Goal: Task Accomplishment & Management: Complete application form

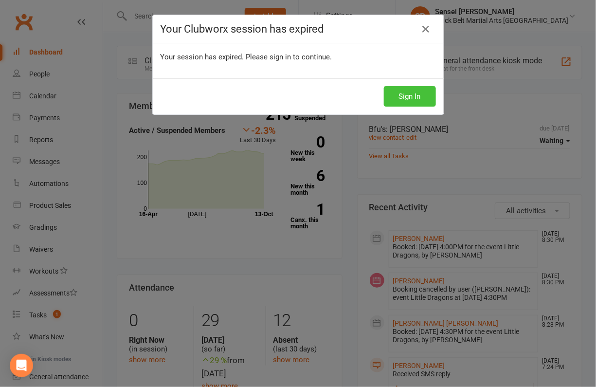
click at [408, 95] on button "Sign In" at bounding box center [410, 96] width 52 height 20
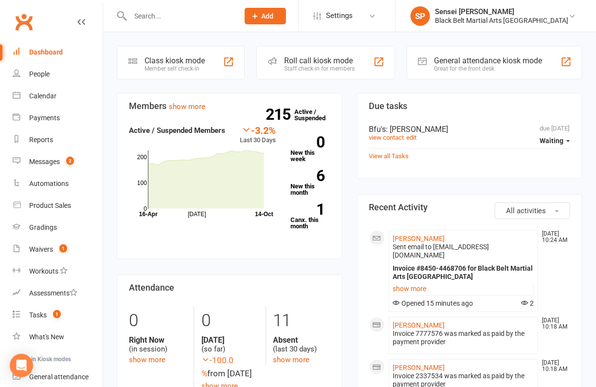
click at [274, 16] on span "Add" at bounding box center [268, 16] width 12 height 8
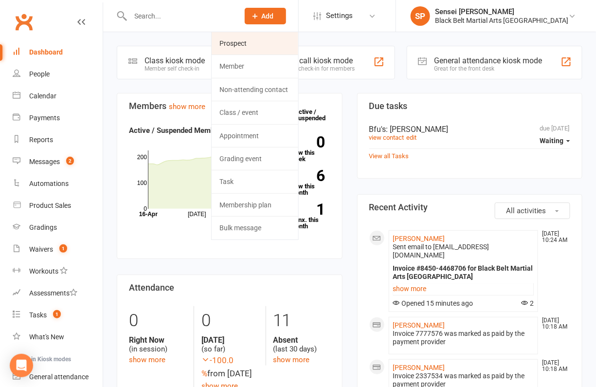
click at [292, 45] on link "Prospect" at bounding box center [255, 43] width 87 height 22
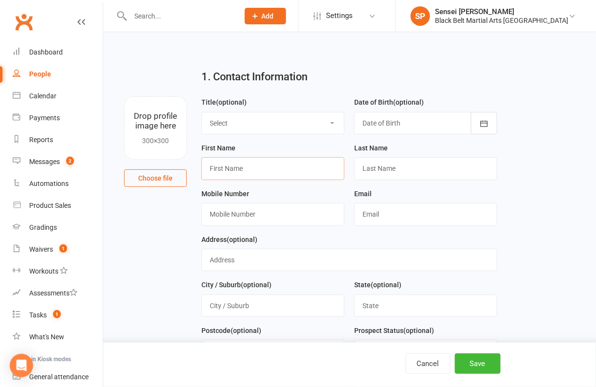
click at [249, 169] on input "text" at bounding box center [272, 168] width 143 height 22
type input "[PERSON_NAME]"
click at [377, 172] on input "text" at bounding box center [425, 168] width 143 height 22
type input "D"
type input "[PERSON_NAME]"
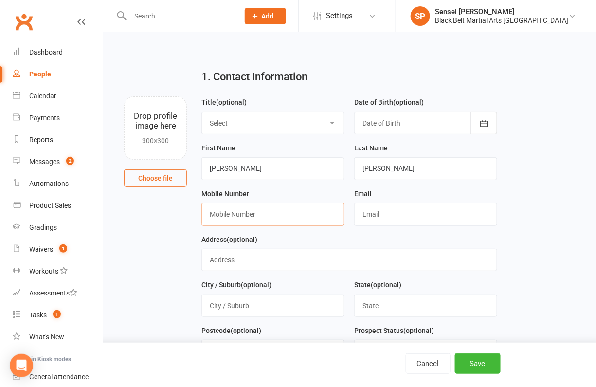
click at [263, 215] on input "text" at bounding box center [272, 214] width 143 height 22
paste input "0452366372"
type input "0452366372"
click at [377, 212] on input "text" at bounding box center [425, 214] width 143 height 22
paste input "[EMAIL_ADDRESS][DOMAIN_NAME]"
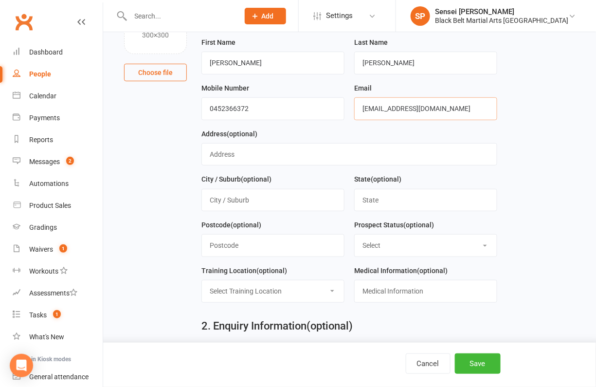
scroll to position [172, 0]
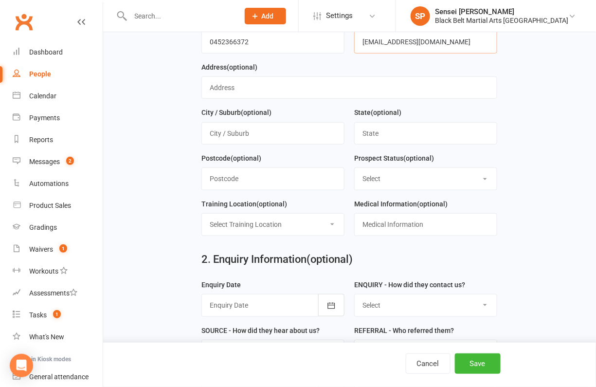
type input "[EMAIL_ADDRESS][DOMAIN_NAME]"
click at [436, 181] on select "Select Enquiry (Booked) Enquiry (Not Booked) DNS Pending BFU (Follow Up) No Sal…" at bounding box center [426, 178] width 142 height 21
select select "Enquiry (Booked)"
click at [355, 168] on select "Select Enquiry (Booked) Enquiry (Not Booked) DNS Pending BFU (Follow Up) No Sal…" at bounding box center [426, 178] width 142 height 21
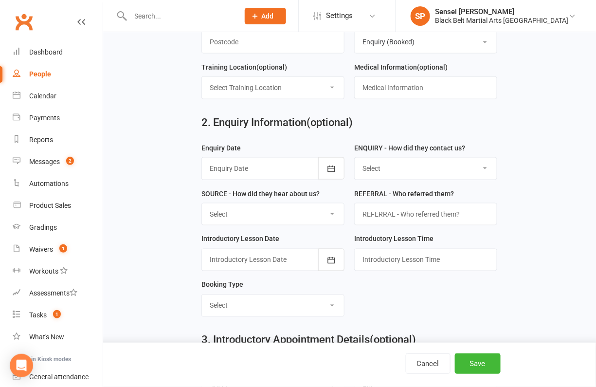
scroll to position [315, 0]
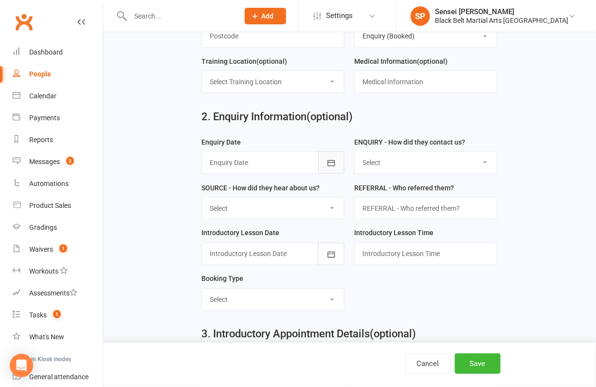
click at [331, 158] on icon "button" at bounding box center [331, 163] width 10 height 10
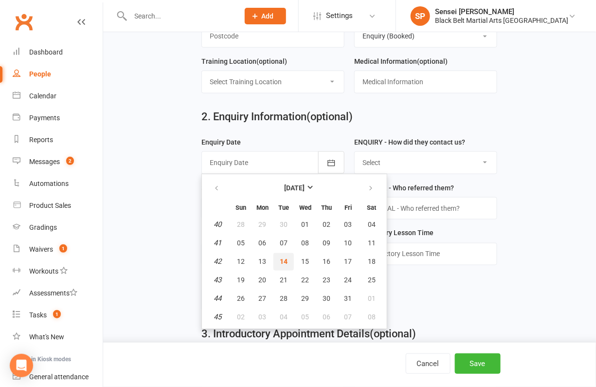
click at [282, 258] on span "14" at bounding box center [284, 262] width 8 height 8
type input "[DATE]"
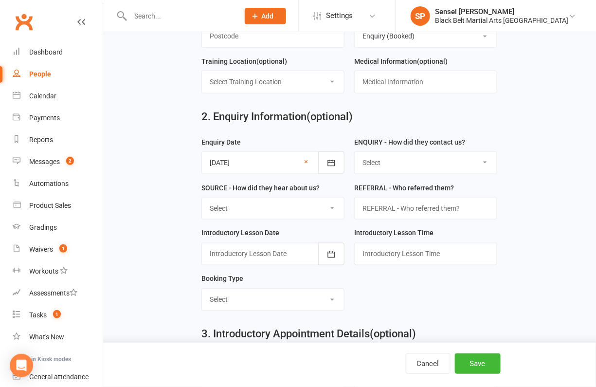
click at [429, 159] on select "Select (W) Walk In (T) Phone (I) Internet / Email (S) Studio Initiated" at bounding box center [426, 162] width 142 height 21
select select "(I) Internet / Email"
click at [355, 152] on select "Select (W) Walk In (T) Phone (I) Internet / Email (S) Studio Initiated" at bounding box center [426, 162] width 142 height 21
click at [312, 202] on select "Select (A3) Flyer (A6) Sign (A8) Car (C1) ASP (C2) School Sport (C4) Booth / St…" at bounding box center [273, 207] width 142 height 21
select select "(S2) Website"
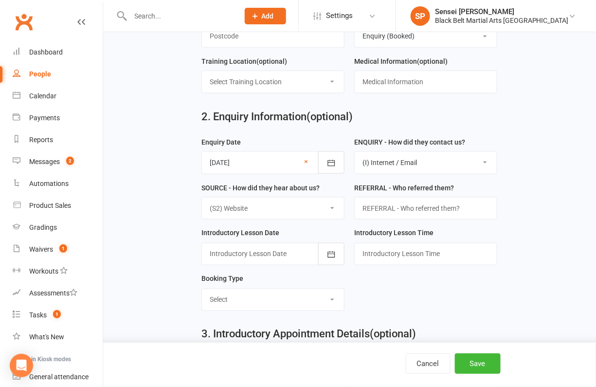
click at [202, 197] on select "Select (A3) Flyer (A6) Sign (A8) Car (C1) ASP (C2) School Sport (C4) Booth / St…" at bounding box center [273, 207] width 142 height 21
click at [331, 249] on icon "button" at bounding box center [331, 254] width 10 height 10
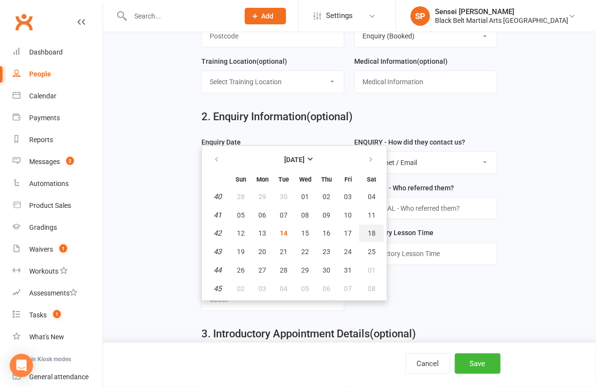
click at [368, 230] on span "18" at bounding box center [372, 234] width 8 height 8
type input "[DATE]"
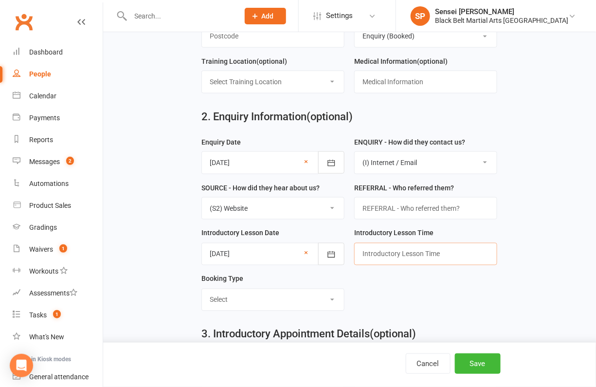
click at [372, 248] on input "text" at bounding box center [425, 254] width 143 height 22
type input "10.30am"
click at [282, 293] on select "Select Mini Dragons Intro Tiny Dragons Intro Little Dragons Intro Child Karate …" at bounding box center [273, 299] width 142 height 21
select select "Little Dragons Intro"
click at [202, 289] on select "Select Mini Dragons Intro Tiny Dragons Intro Little Dragons Intro Child Karate …" at bounding box center [273, 299] width 142 height 21
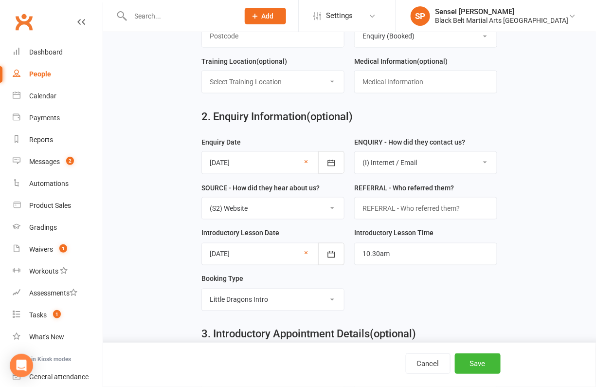
click at [412, 303] on form "Enquiry Date [DATE] [DATE] Sun Mon Tue Wed Thu Fri Sat 40 28 29 30 01 02 03 04 …" at bounding box center [348, 227] width 305 height 182
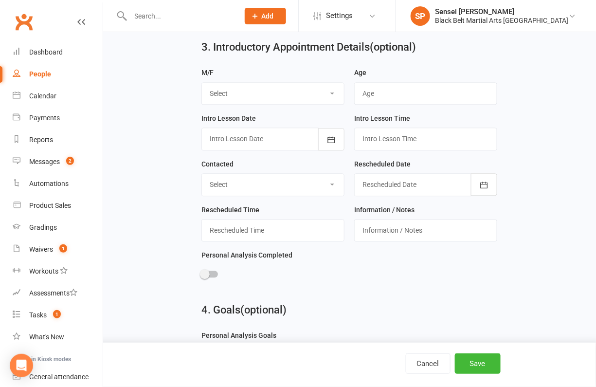
scroll to position [604, 0]
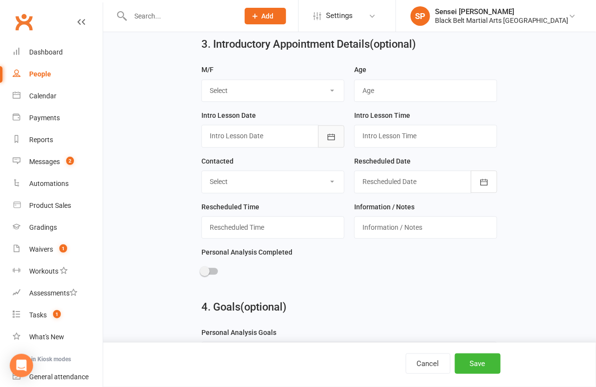
click at [332, 132] on icon "button" at bounding box center [331, 137] width 10 height 10
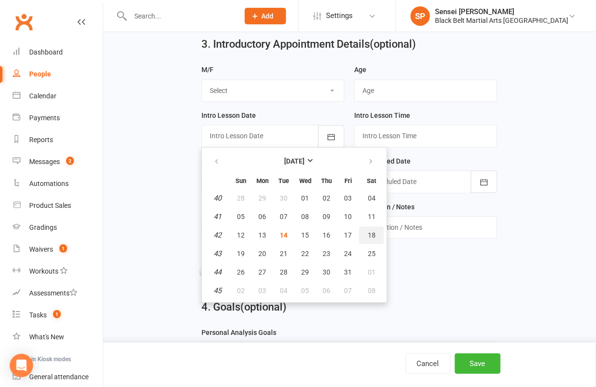
click at [367, 226] on button "18" at bounding box center [371, 235] width 25 height 18
type input "[DATE]"
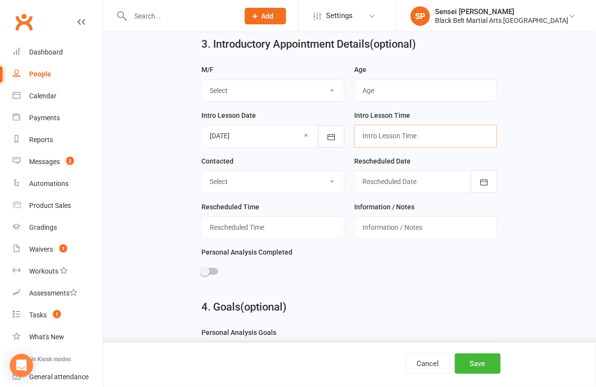
click at [379, 131] on input "text" at bounding box center [425, 135] width 143 height 22
type input "10.30am"
click at [373, 269] on form "M/F Select M F Age Intro Lesson Date [DATE] [DATE] Sun Mon Tue Wed Thu Fri Sat …" at bounding box center [348, 178] width 305 height 228
click at [476, 357] on button "Save" at bounding box center [478, 363] width 46 height 20
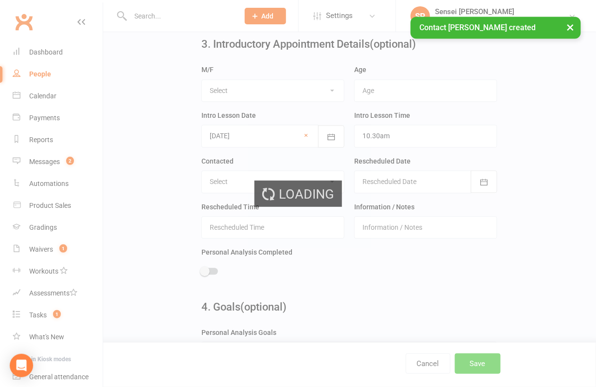
scroll to position [0, 0]
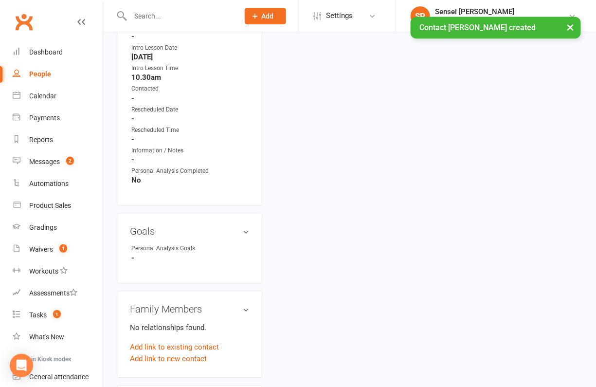
scroll to position [687, 0]
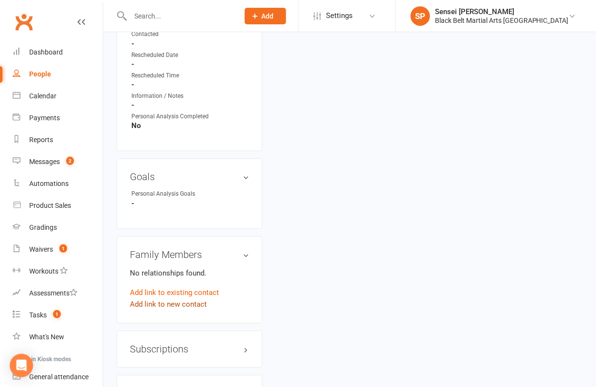
click at [166, 298] on link "Add link to new contact" at bounding box center [168, 304] width 77 height 12
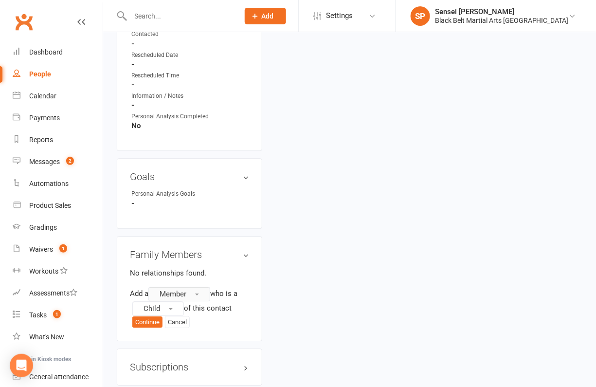
click at [175, 286] on button "Member" at bounding box center [179, 293] width 62 height 15
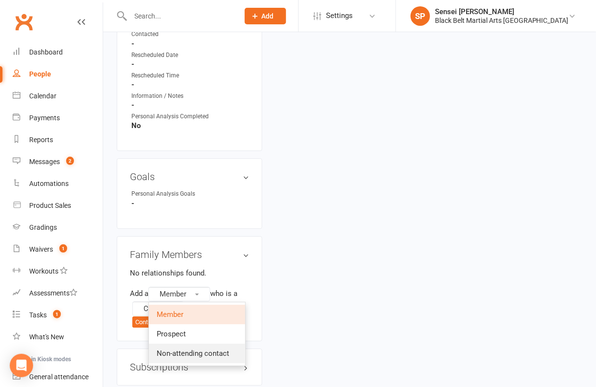
click at [168, 349] on span "Non-attending contact" at bounding box center [193, 353] width 72 height 9
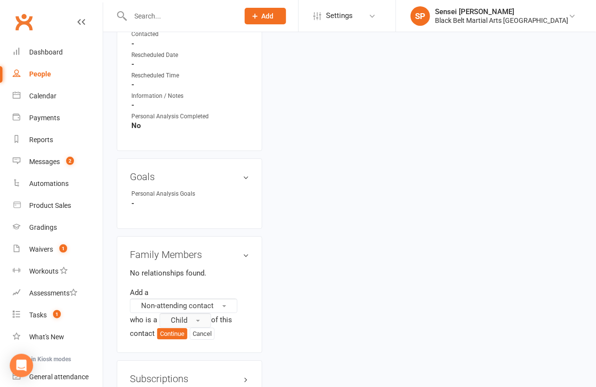
click at [170, 313] on button "Child" at bounding box center [186, 320] width 52 height 15
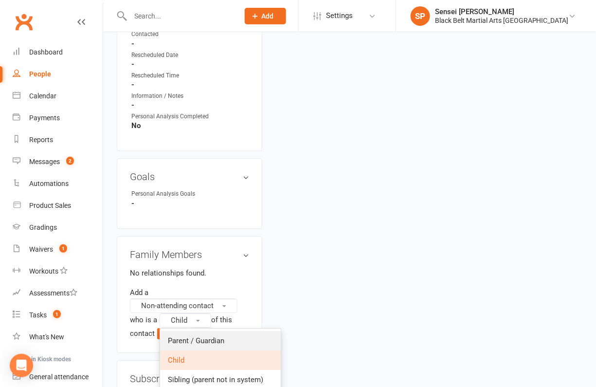
click at [174, 331] on link "Parent / Guardian" at bounding box center [220, 340] width 121 height 19
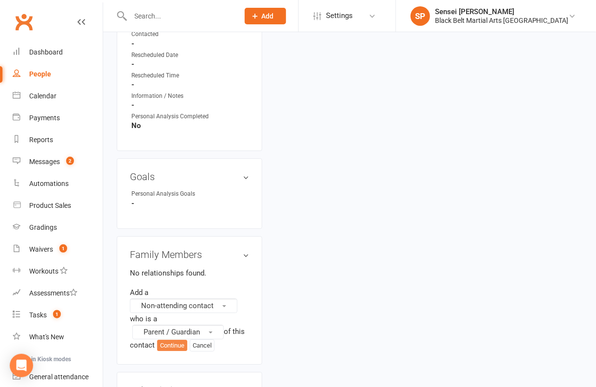
click at [172, 339] on button "Continue" at bounding box center [172, 345] width 30 height 12
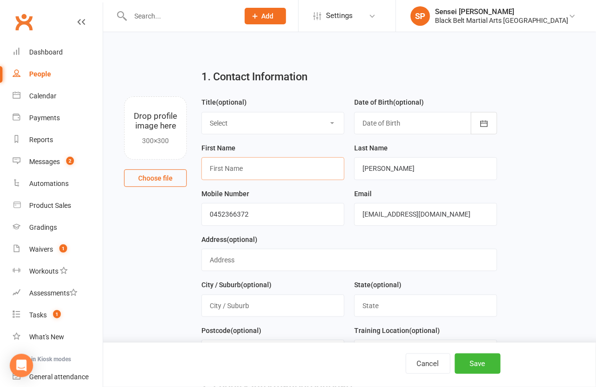
click at [261, 172] on input "text" at bounding box center [272, 168] width 143 height 22
type input "[PERSON_NAME]"
click at [470, 365] on button "Save" at bounding box center [478, 363] width 46 height 20
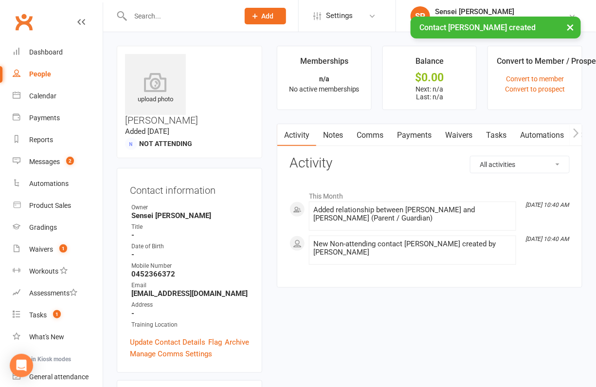
click at [374, 136] on link "Comms" at bounding box center [370, 135] width 40 height 22
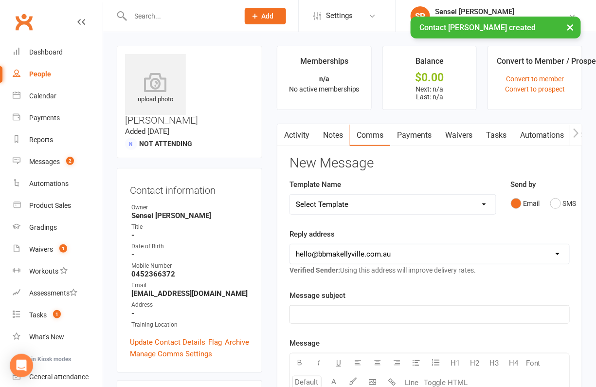
click at [474, 205] on select "Select Template [SMS] Bank account details [SMS] Booth follow up [Email] Cancel…" at bounding box center [393, 204] width 206 height 19
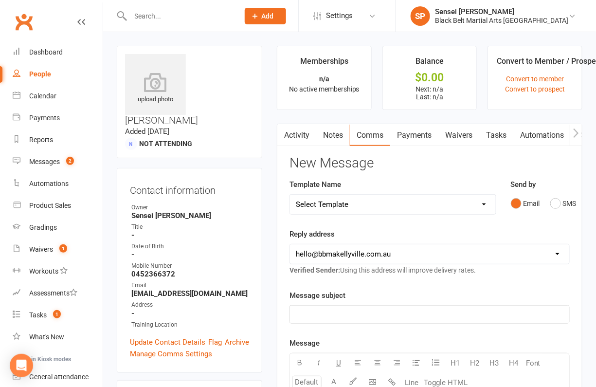
select select "27"
click at [290, 195] on select "Select Template [SMS] Bank account details [SMS] Booth follow up [Email] Cancel…" at bounding box center [393, 204] width 206 height 19
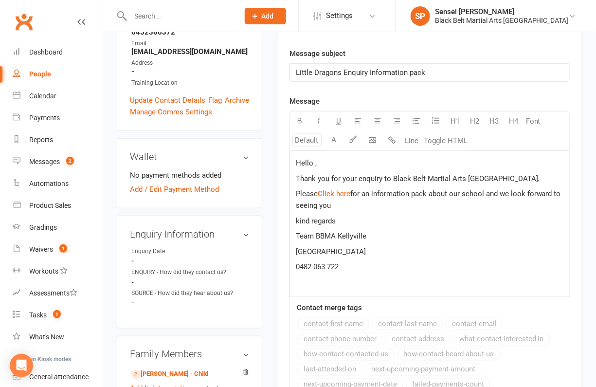
scroll to position [254, 0]
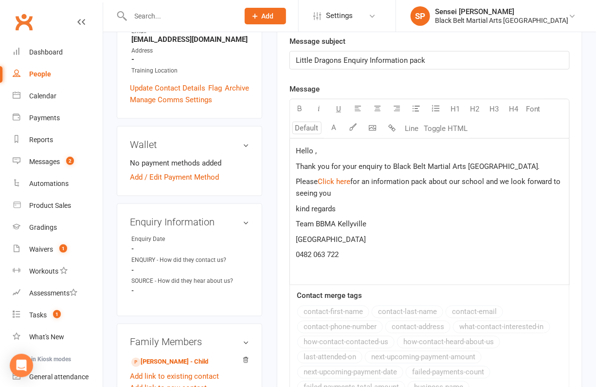
click at [314, 148] on span "Hello ," at bounding box center [306, 150] width 21 height 9
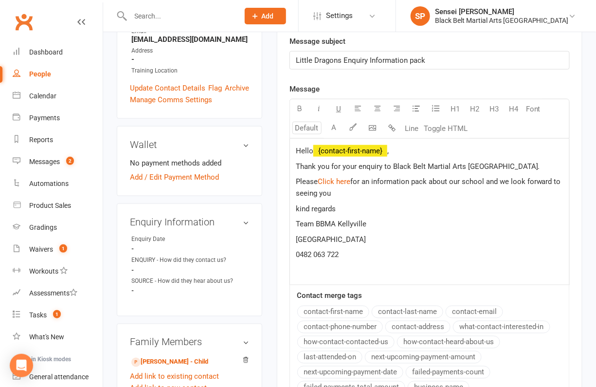
click at [320, 306] on button "contact-first-name" at bounding box center [333, 311] width 72 height 13
click at [335, 193] on p "Please $ ﻿ $ $ Click here $ $ ﻿ $ for an information pack about our school and …" at bounding box center [429, 187] width 267 height 23
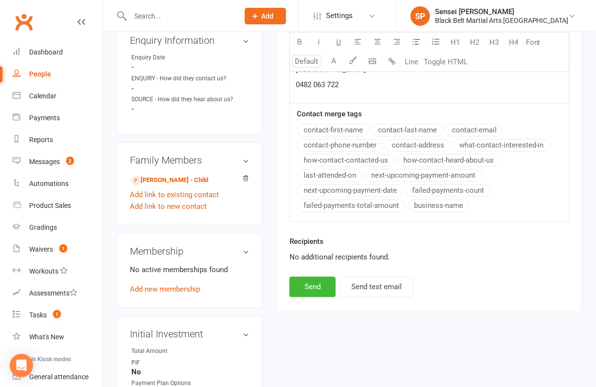
scroll to position [446, 0]
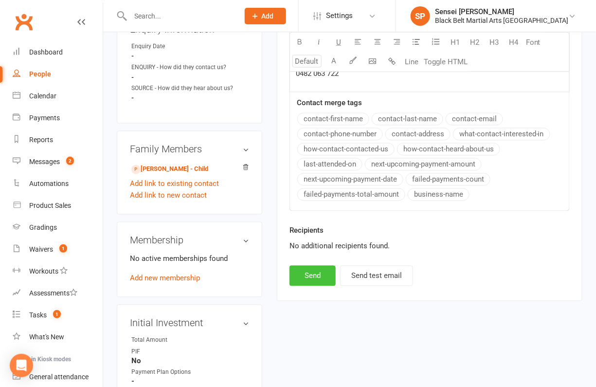
click at [324, 266] on button "Send" at bounding box center [312, 276] width 46 height 20
select select
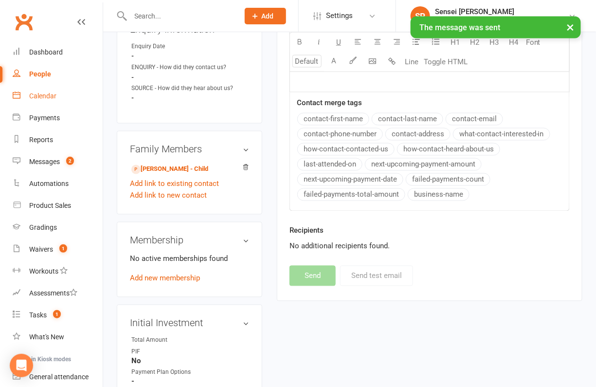
click at [52, 96] on div "Calendar" at bounding box center [42, 96] width 27 height 8
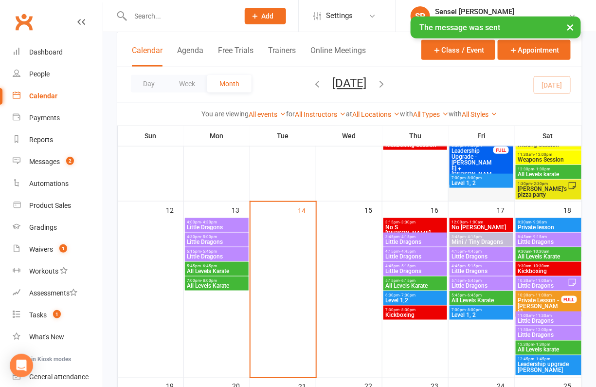
scroll to position [216, 0]
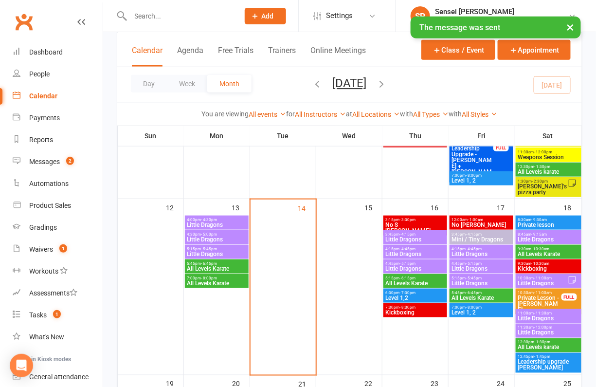
click at [540, 280] on span "Little Dragons" at bounding box center [542, 283] width 50 height 6
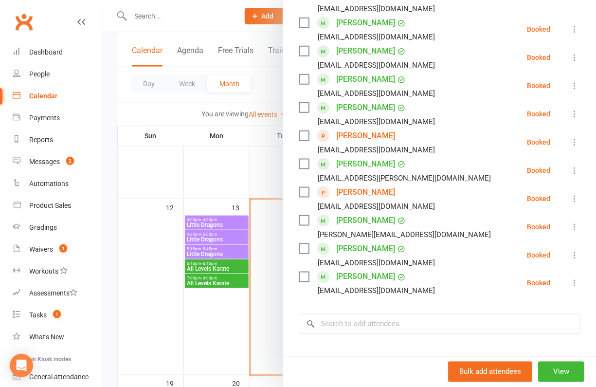
scroll to position [315, 0]
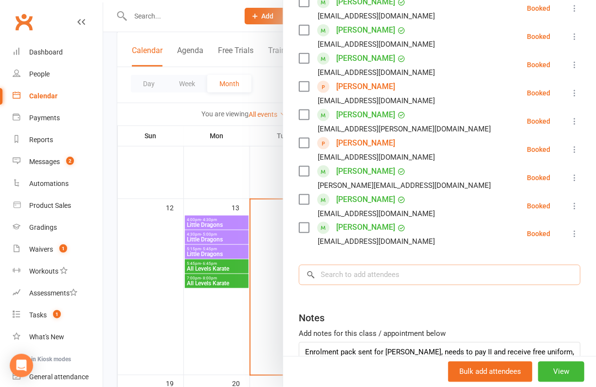
click at [475, 265] on input "search" at bounding box center [440, 275] width 282 height 20
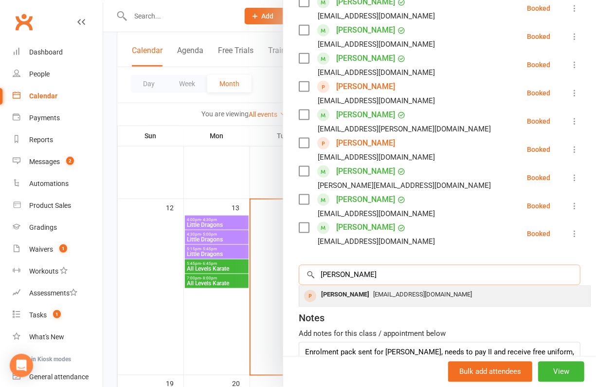
type input "[PERSON_NAME]"
click at [459, 291] on span "[EMAIL_ADDRESS][DOMAIN_NAME]" at bounding box center [422, 294] width 99 height 7
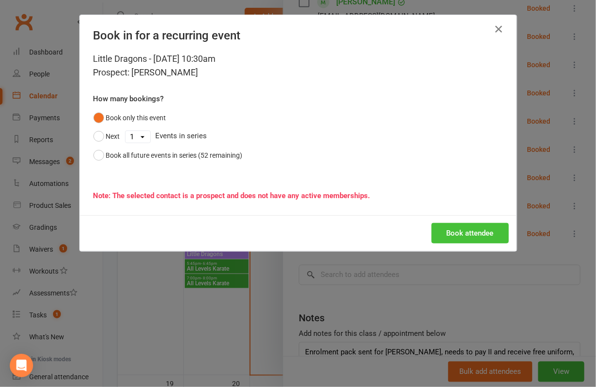
click at [466, 233] on button "Book attendee" at bounding box center [469, 233] width 77 height 20
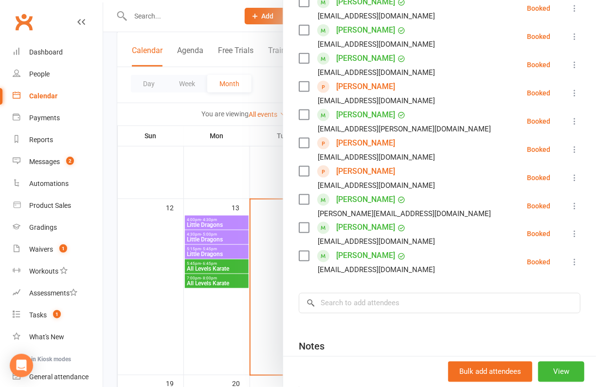
click at [271, 31] on div at bounding box center [349, 193] width 493 height 387
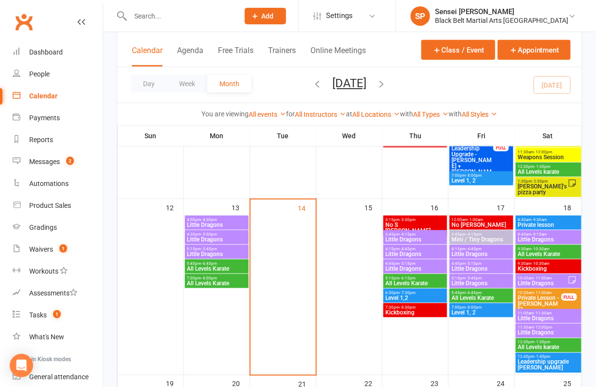
click at [274, 15] on span "Add" at bounding box center [268, 16] width 12 height 8
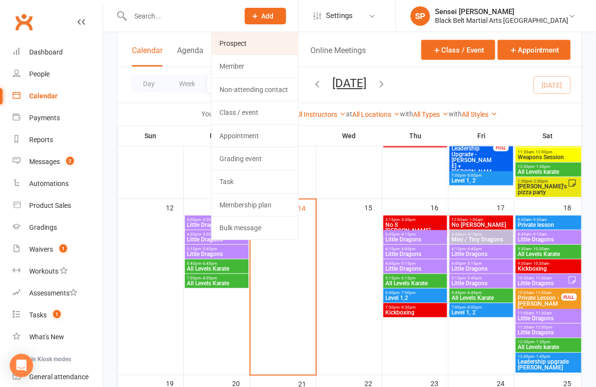
click at [286, 43] on link "Prospect" at bounding box center [255, 43] width 87 height 22
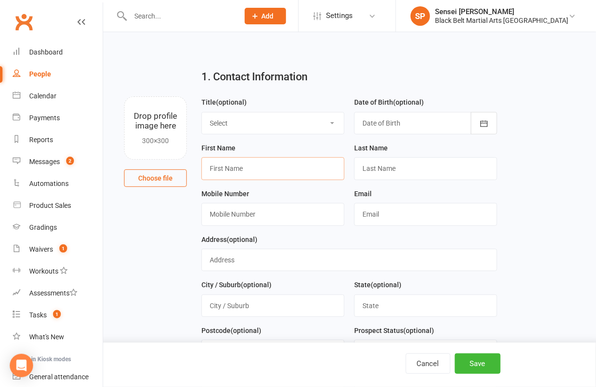
click at [254, 169] on input "text" at bounding box center [272, 168] width 143 height 22
click at [213, 170] on input "Aliana" at bounding box center [272, 168] width 143 height 22
type input "[PERSON_NAME]"
paste input "0424577990"
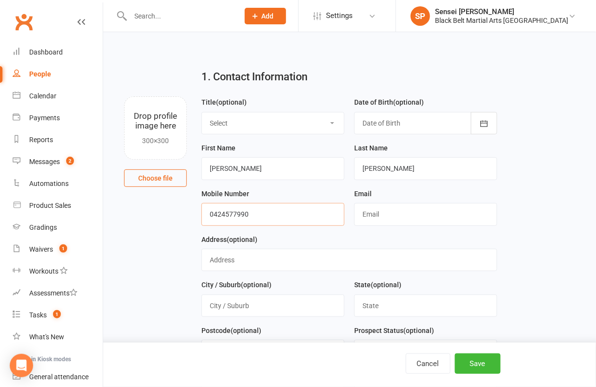
type input "0424577990"
click at [389, 213] on input "text" at bounding box center [425, 214] width 143 height 22
paste input "[EMAIL_ADDRESS][DOMAIN_NAME]"
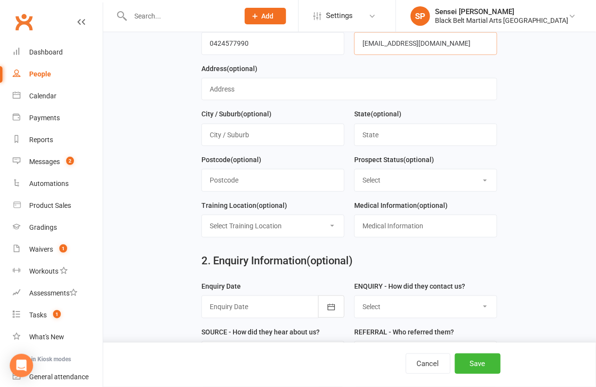
scroll to position [247, 0]
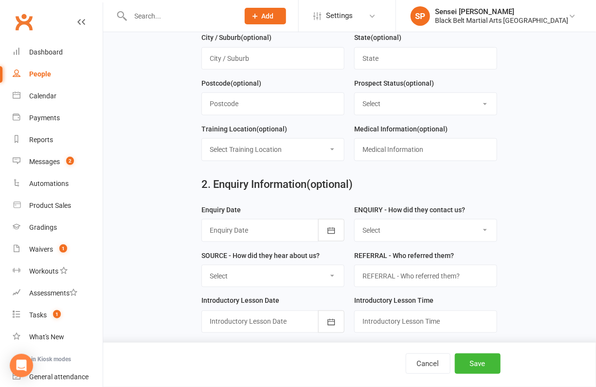
type input "[EMAIL_ADDRESS][DOMAIN_NAME]"
click at [432, 99] on select "Select Enquiry (Booked) Enquiry (Not Booked) DNS Pending BFU (Follow Up) No Sal…" at bounding box center [426, 103] width 142 height 21
select select "Enquiry (Booked)"
click at [355, 93] on select "Select Enquiry (Booked) Enquiry (Not Booked) DNS Pending BFU (Follow Up) No Sal…" at bounding box center [426, 103] width 142 height 21
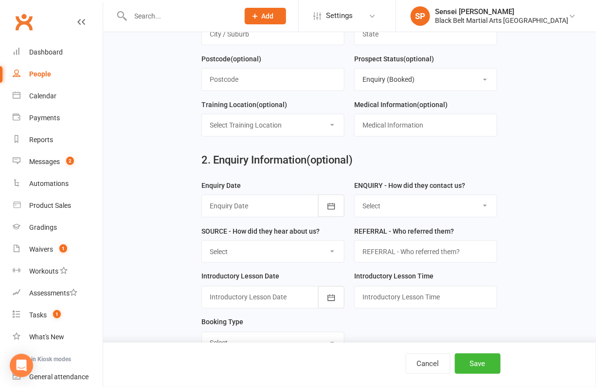
scroll to position [279, 0]
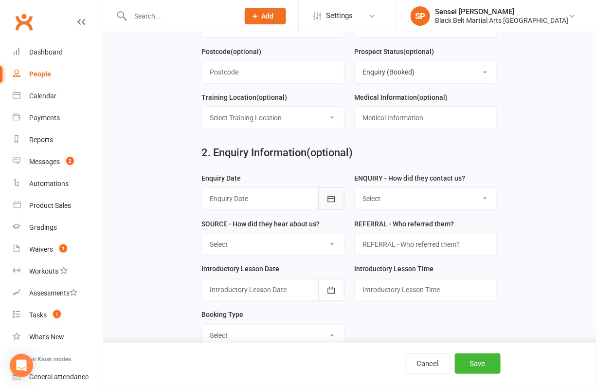
click at [330, 194] on icon "button" at bounding box center [331, 199] width 10 height 10
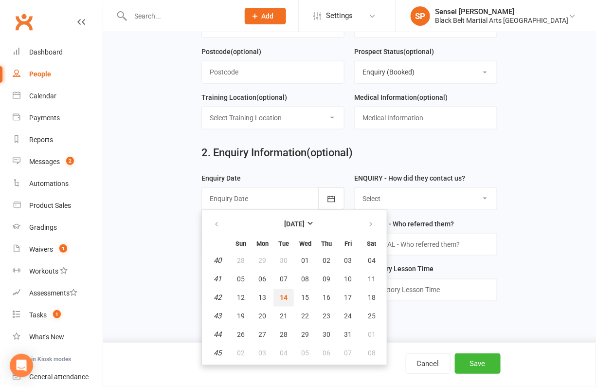
click at [280, 294] on span "14" at bounding box center [284, 298] width 8 height 8
type input "[DATE]"
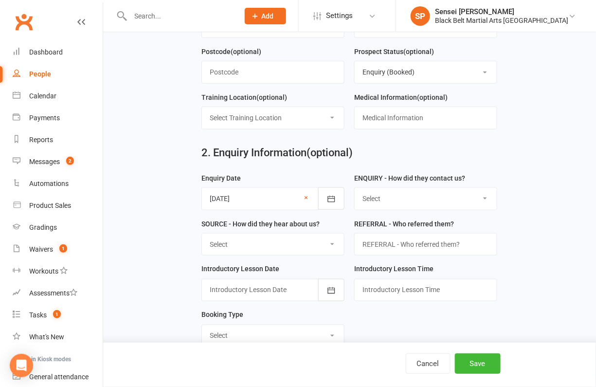
click at [435, 196] on select "Select (W) Walk In (T) Phone (I) Internet / Email (S) Studio Initiated" at bounding box center [426, 198] width 142 height 21
select select "(I) Internet / Email"
click at [355, 188] on select "Select (W) Walk In (T) Phone (I) Internet / Email (S) Studio Initiated" at bounding box center [426, 198] width 142 height 21
click at [317, 238] on select "Select (A3) Flyer (A6) Sign (A8) Car (C1) ASP (C2) School Sport (C4) Booth / St…" at bounding box center [273, 243] width 142 height 21
select select "(S2) Website"
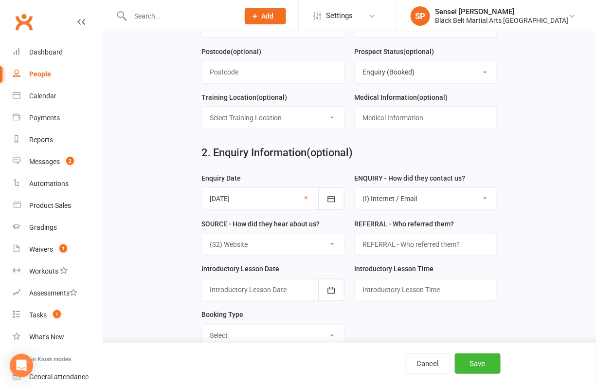
click at [202, 233] on select "Select (A3) Flyer (A6) Sign (A8) Car (C1) ASP (C2) School Sport (C4) Booth / St…" at bounding box center [273, 243] width 142 height 21
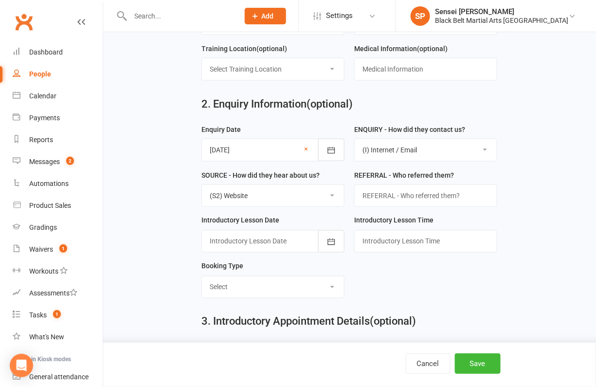
scroll to position [329, 0]
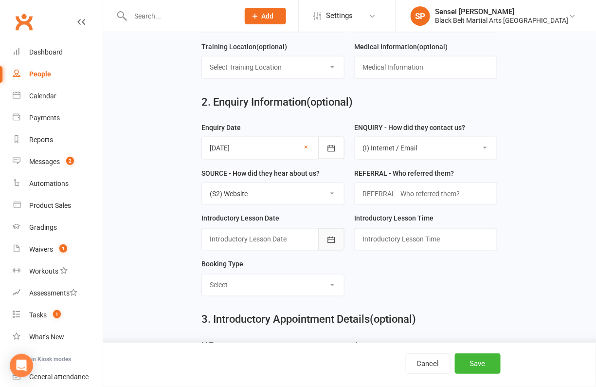
click at [329, 237] on icon "button" at bounding box center [331, 240] width 10 height 10
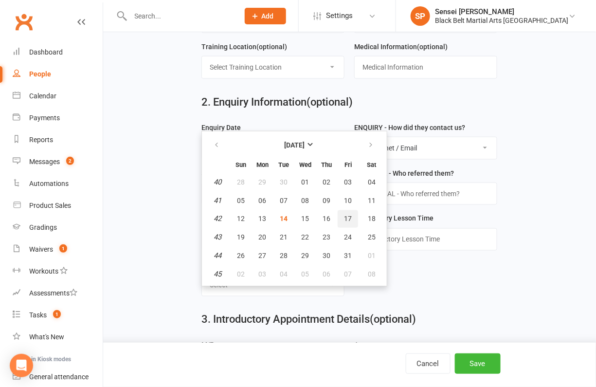
click at [344, 215] on span "17" at bounding box center [348, 219] width 8 height 8
type input "[DATE]"
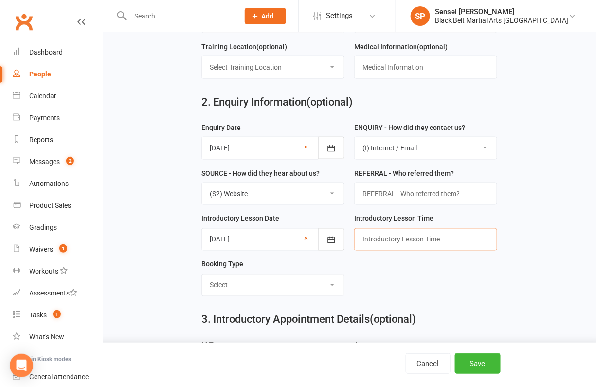
click at [387, 232] on input "text" at bounding box center [425, 239] width 143 height 22
type input "5.15pm"
click at [326, 279] on select "Select Mini Dragons Intro Tiny Dragons Intro Little Dragons Intro Child Karate …" at bounding box center [273, 284] width 142 height 21
select select "Little Dragons Intro"
click at [202, 274] on select "Select Mini Dragons Intro Tiny Dragons Intro Little Dragons Intro Child Karate …" at bounding box center [273, 284] width 142 height 21
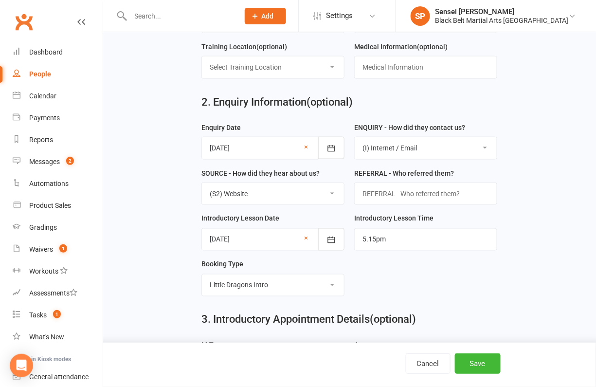
click at [484, 289] on form "Enquiry Date [DATE] [DATE] Sun Mon Tue Wed Thu Fri Sat 40 28 29 30 01 02 03 04 …" at bounding box center [348, 213] width 305 height 182
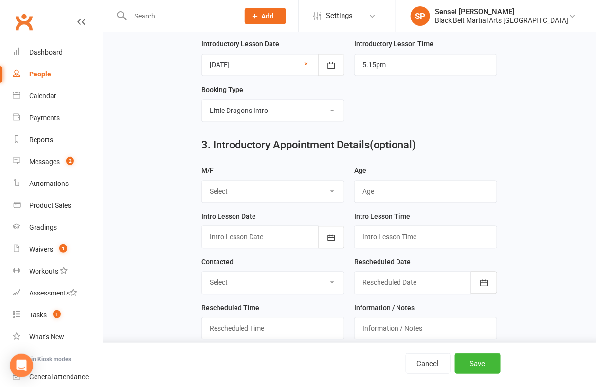
scroll to position [517, 0]
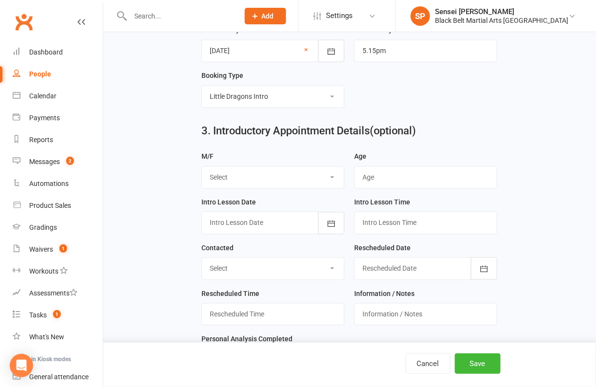
click at [327, 171] on select "Select M F" at bounding box center [273, 177] width 142 height 21
select select "F"
click at [202, 167] on select "Select M F" at bounding box center [273, 177] width 142 height 21
click at [330, 222] on icon "button" at bounding box center [331, 224] width 10 height 10
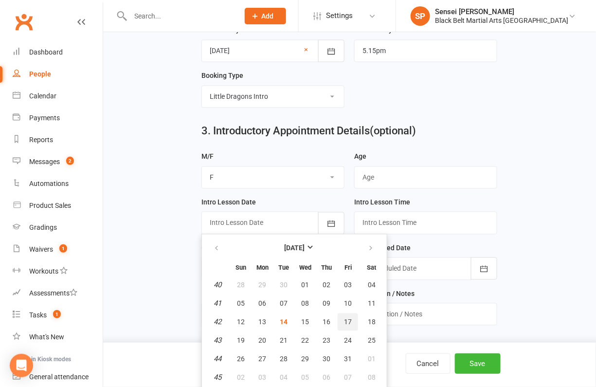
click at [344, 318] on span "17" at bounding box center [348, 322] width 8 height 8
type input "[DATE]"
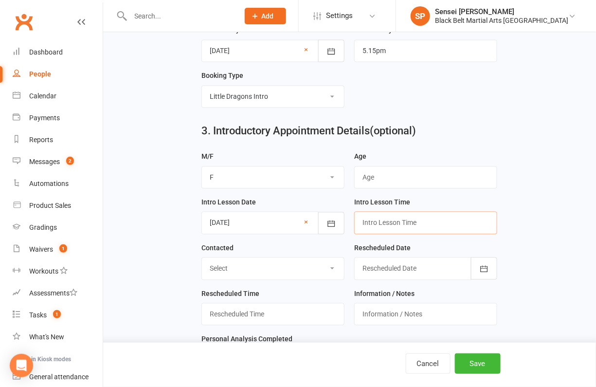
click at [401, 216] on input "text" at bounding box center [425, 223] width 143 height 22
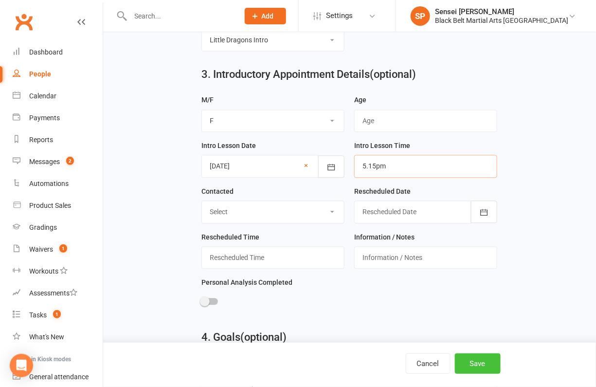
scroll to position [584, 0]
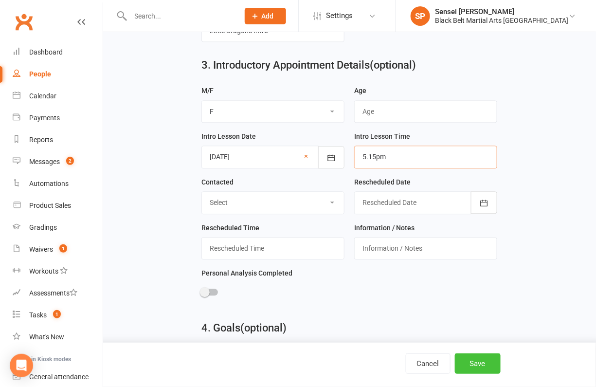
type input "5.15pm"
click at [472, 359] on button "Save" at bounding box center [478, 363] width 46 height 20
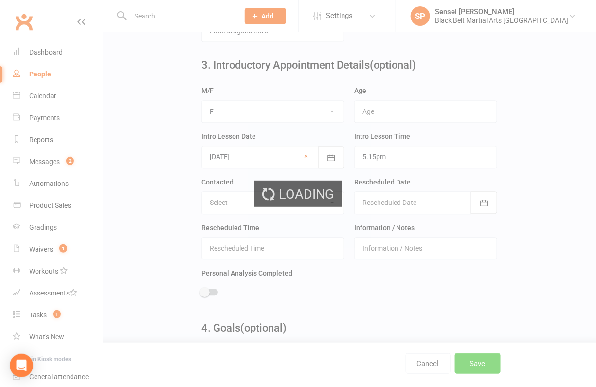
scroll to position [0, 0]
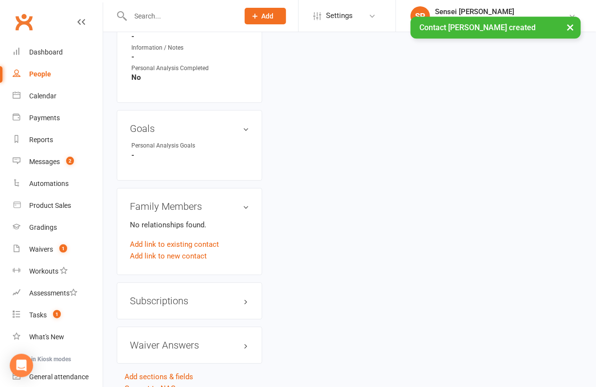
scroll to position [737, 0]
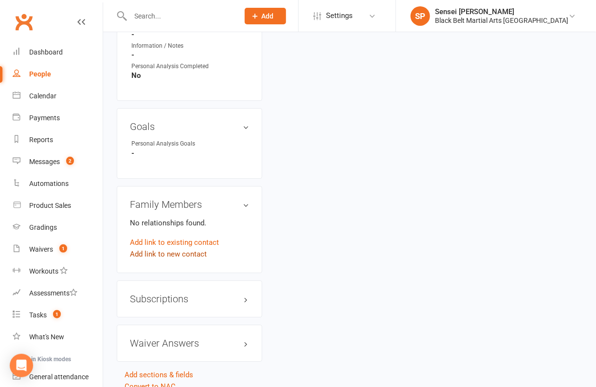
click at [186, 248] on link "Add link to new contact" at bounding box center [168, 254] width 77 height 12
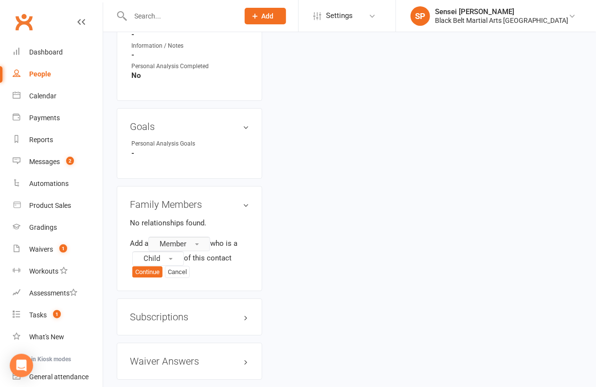
click at [186, 239] on span "Member" at bounding box center [173, 243] width 27 height 9
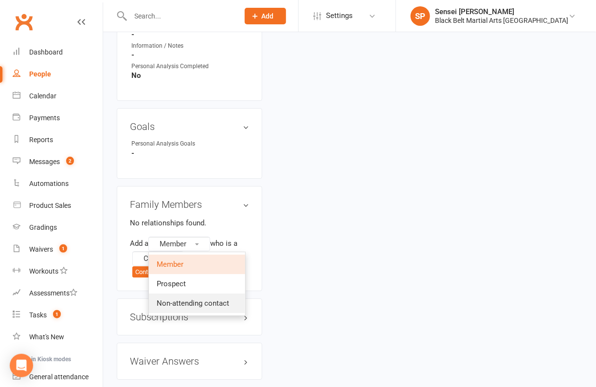
click at [178, 299] on span "Non-attending contact" at bounding box center [193, 303] width 72 height 9
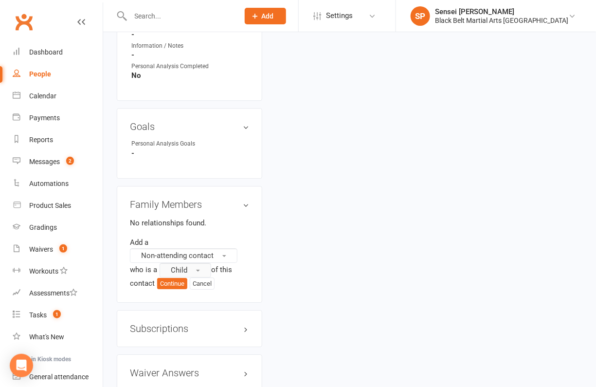
click at [180, 266] on span "Child" at bounding box center [179, 270] width 17 height 9
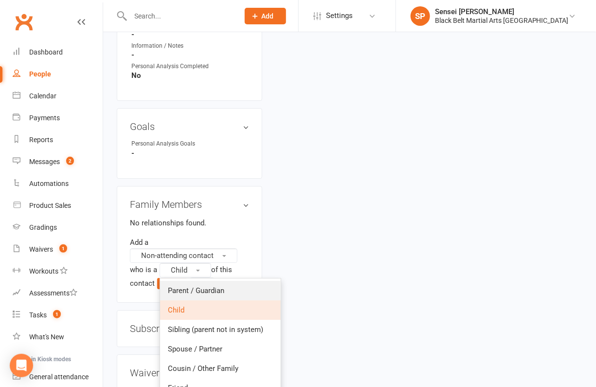
click at [180, 286] on span "Parent / Guardian" at bounding box center [196, 290] width 56 height 9
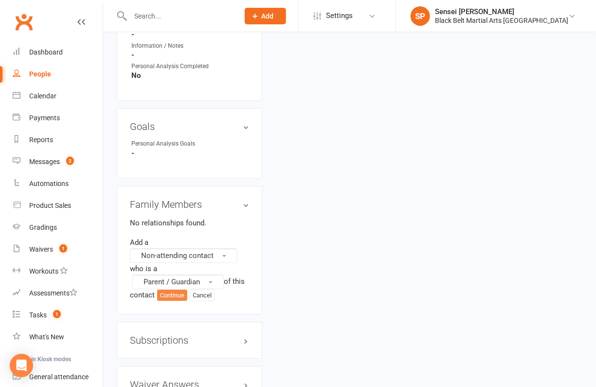
click at [177, 289] on button "Continue" at bounding box center [172, 295] width 30 height 12
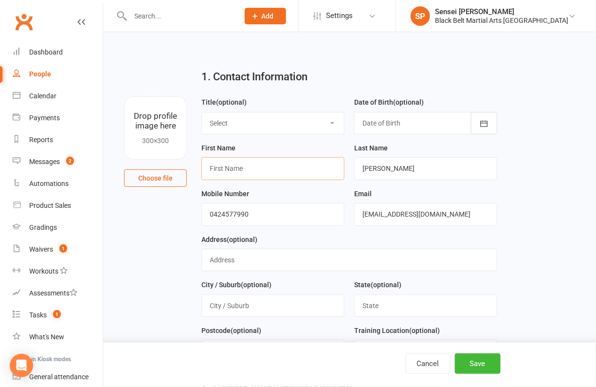
click at [280, 166] on input "text" at bounding box center [272, 168] width 143 height 22
type input "[PERSON_NAME]"
click at [475, 361] on button "Save" at bounding box center [478, 363] width 46 height 20
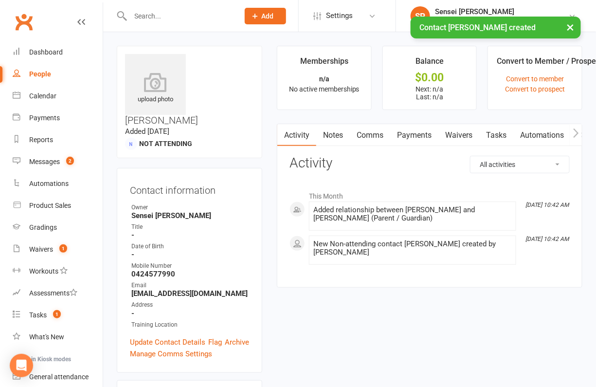
click at [369, 138] on link "Comms" at bounding box center [370, 135] width 40 height 22
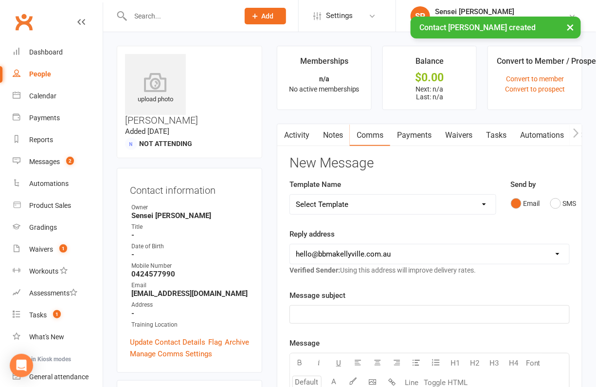
click at [479, 208] on select "Select Template [SMS] Bank account details [SMS] Booth follow up [Email] Cancel…" at bounding box center [393, 204] width 206 height 19
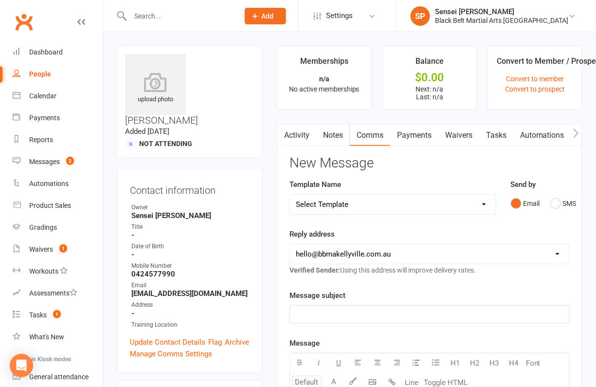
select select "27"
click at [290, 195] on select "Select Template [SMS] Bank account details [SMS] Booth follow up [Email] Cancel…" at bounding box center [393, 204] width 206 height 19
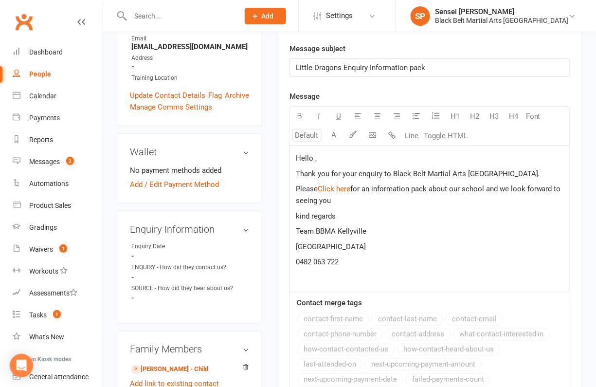
scroll to position [257, 0]
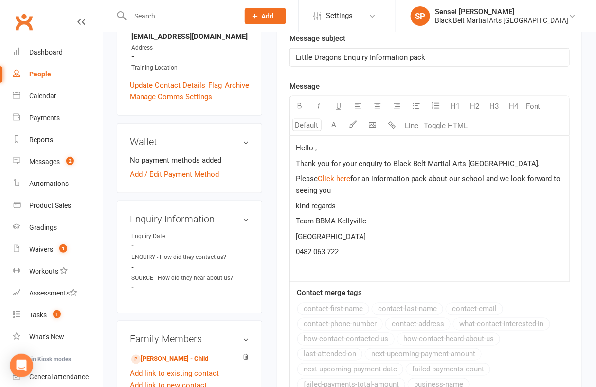
click at [314, 146] on span "Hello ," at bounding box center [306, 147] width 21 height 9
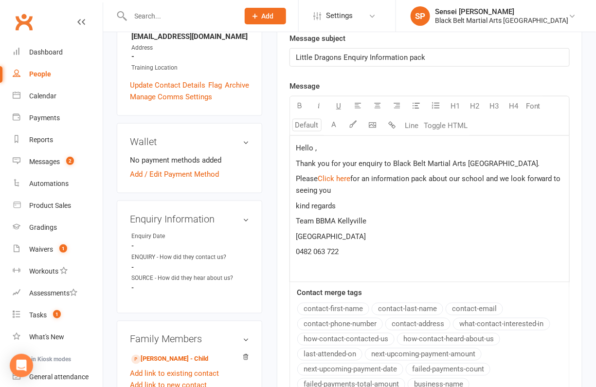
click at [327, 302] on button "contact-first-name" at bounding box center [333, 308] width 72 height 13
click at [351, 181] on p "Please $ ﻿ $ $ Click here $ $ ﻿ $ for an information pack about our school and …" at bounding box center [429, 184] width 267 height 23
click at [343, 185] on p "Please $ ﻿ $ $ Click here $ $ ﻿ $ for an information pack about our school and …" at bounding box center [429, 184] width 267 height 23
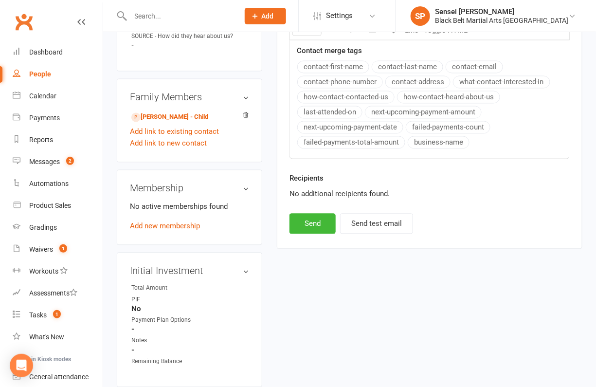
scroll to position [517, 0]
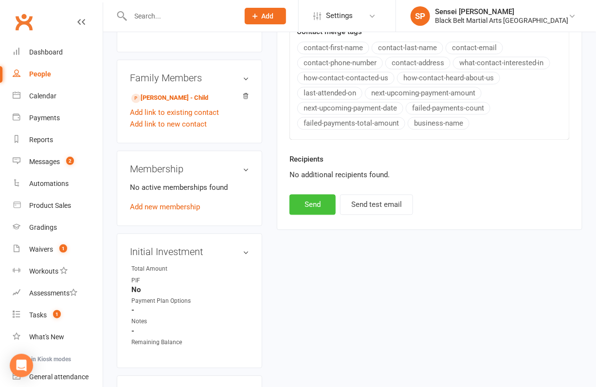
click at [309, 195] on button "Send" at bounding box center [312, 205] width 46 height 20
select select
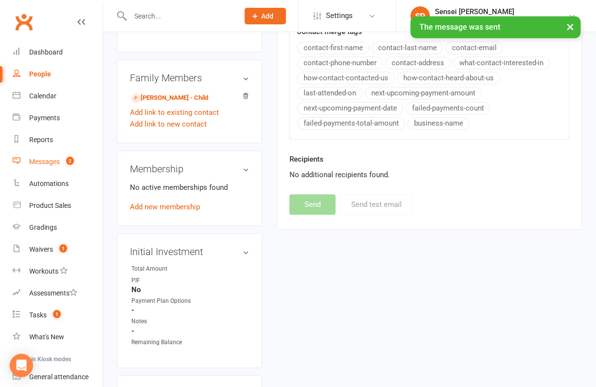
click at [48, 160] on div "Messages" at bounding box center [44, 162] width 31 height 8
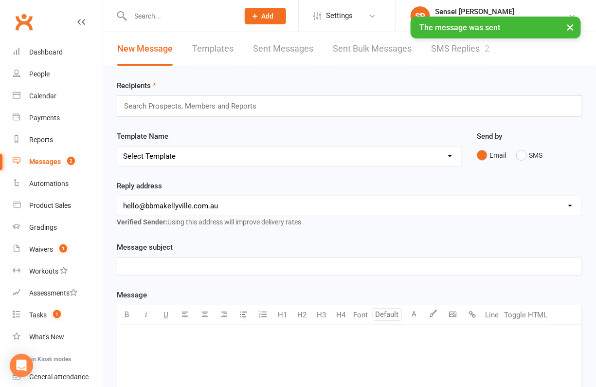
click at [457, 49] on link "SMS Replies 2" at bounding box center [460, 49] width 58 height 34
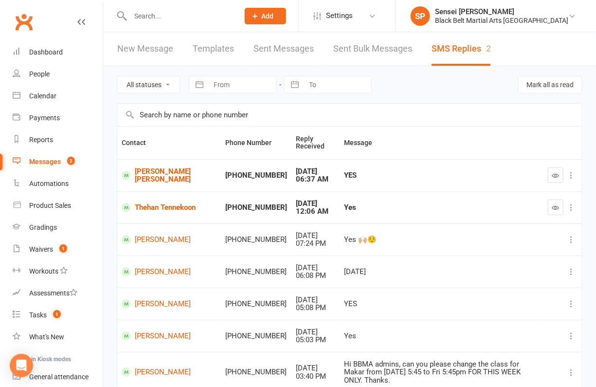
click at [109, 142] on div "All statuses Read only Unread only Navigate forward to interact with the calend…" at bounding box center [349, 306] width 493 height 480
click at [48, 98] on div "Calendar" at bounding box center [42, 96] width 27 height 8
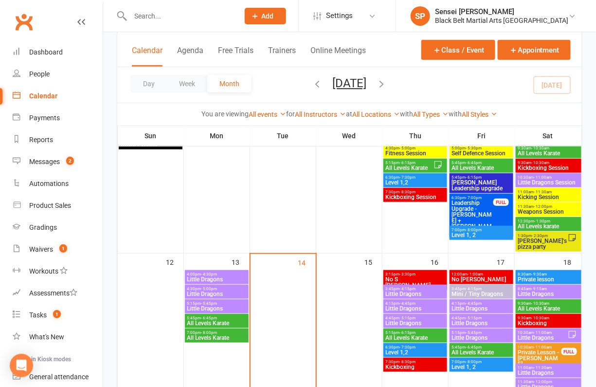
scroll to position [307, 0]
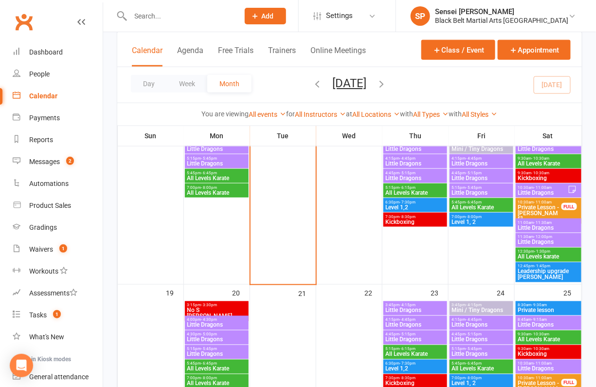
click at [479, 187] on span "- 5:45pm" at bounding box center [474, 187] width 16 height 4
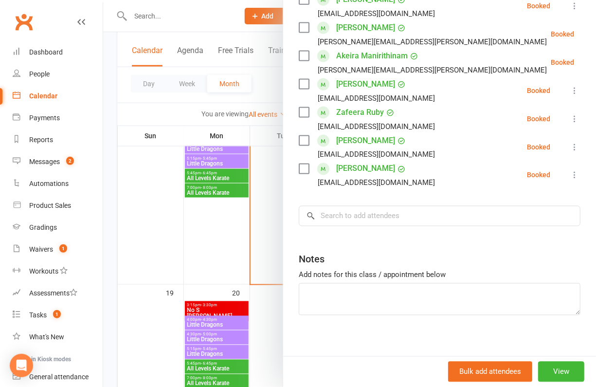
scroll to position [392, 0]
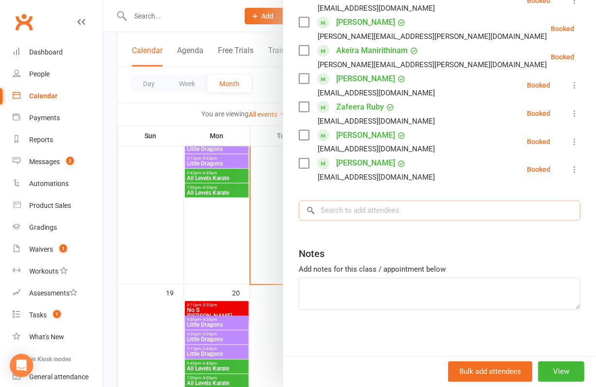
click at [461, 211] on input "search" at bounding box center [440, 210] width 282 height 20
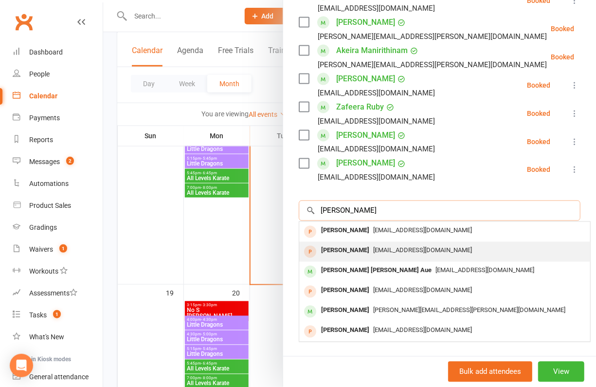
type input "[PERSON_NAME]"
click at [441, 242] on div "[PERSON_NAME] [EMAIL_ADDRESS][DOMAIN_NAME]" at bounding box center [444, 252] width 291 height 20
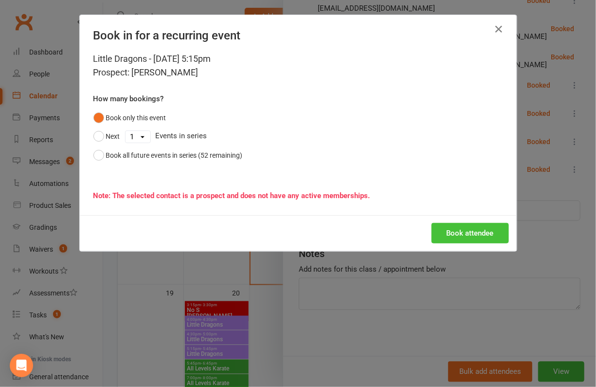
click at [458, 229] on button "Book attendee" at bounding box center [469, 233] width 77 height 20
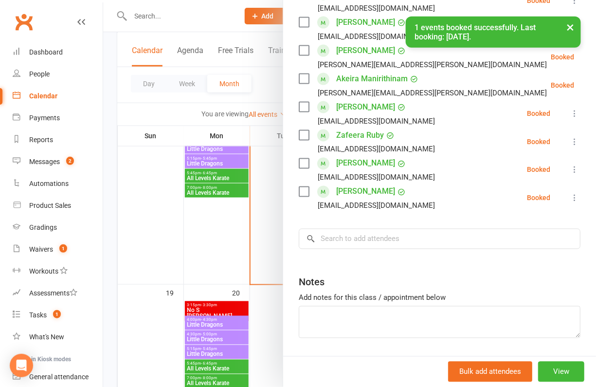
scroll to position [421, 0]
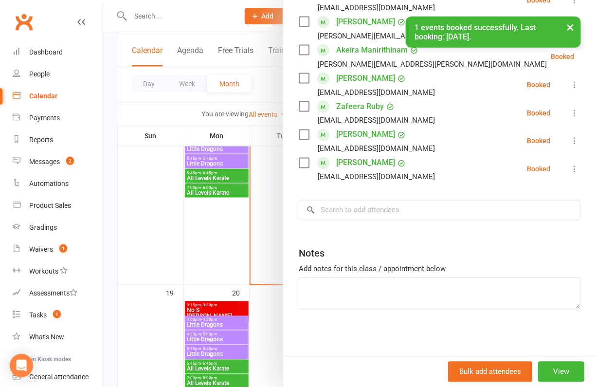
click at [274, 229] on div at bounding box center [349, 193] width 493 height 387
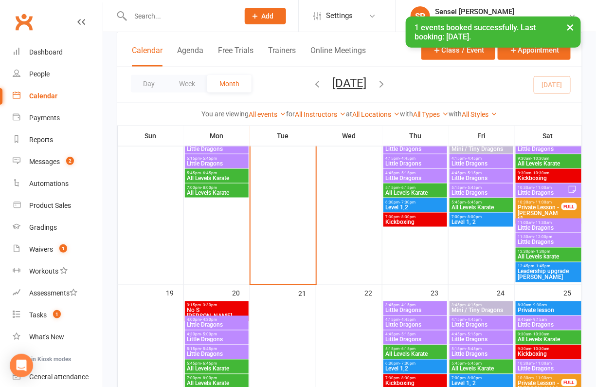
click at [462, 172] on span "4:45pm - 5:15pm" at bounding box center [481, 173] width 60 height 4
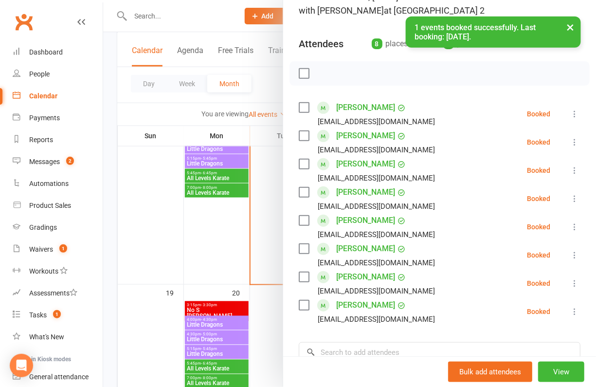
scroll to position [10, 0]
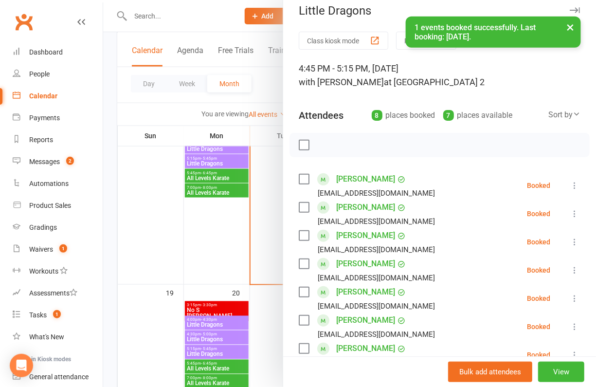
click at [256, 231] on div at bounding box center [349, 193] width 493 height 387
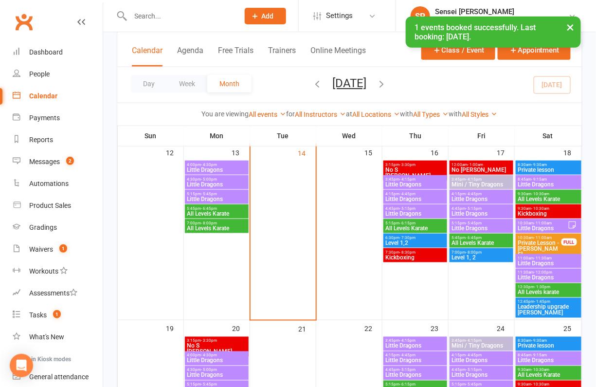
scroll to position [269, 0]
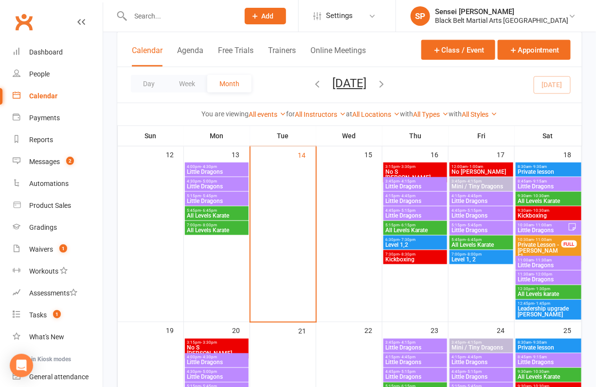
click at [461, 200] on span "Little Dragons" at bounding box center [481, 201] width 60 height 6
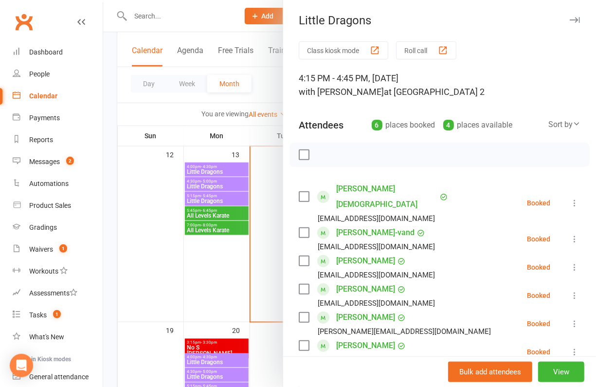
scroll to position [101, 0]
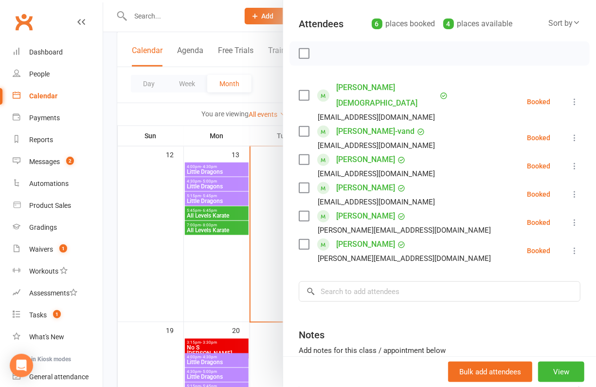
click at [218, 256] on div at bounding box center [349, 193] width 493 height 387
